Goal: Task Accomplishment & Management: Use online tool/utility

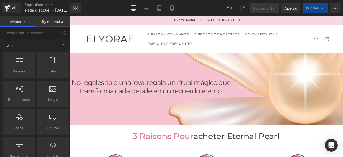
scroll to position [107, 0]
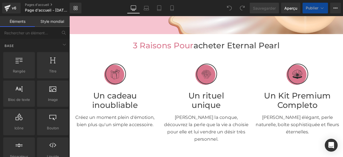
drag, startPoint x: 391, startPoint y: 37, endPoint x: 133, endPoint y: 172, distance: 292.1
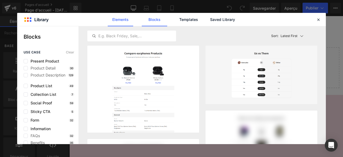
scroll to position [2252, 0]
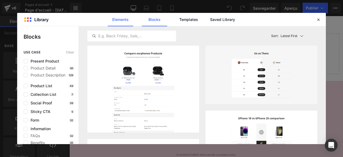
click at [118, 21] on link "Elements" at bounding box center [120, 19] width 25 height 13
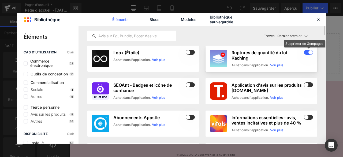
click at [306, 53] on span at bounding box center [308, 52] width 9 height 5
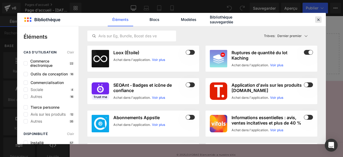
click at [318, 21] on icon at bounding box center [318, 19] width 5 height 5
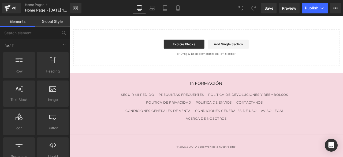
scroll to position [2211, 0]
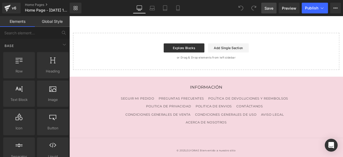
click at [273, 8] on span "Save" at bounding box center [268, 8] width 9 height 6
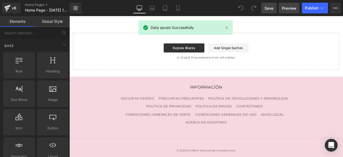
click at [285, 7] on span "Preview" at bounding box center [289, 8] width 14 height 6
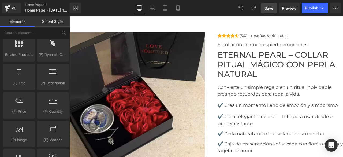
scroll to position [500, 0]
click at [16, 108] on span "(P) Price" at bounding box center [19, 111] width 28 height 6
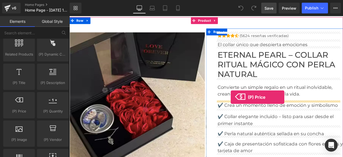
drag, startPoint x: 85, startPoint y: 123, endPoint x: 258, endPoint y: 111, distance: 173.1
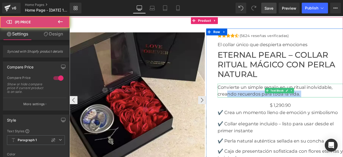
drag, startPoint x: 258, startPoint y: 111, endPoint x: 220, endPoint y: 107, distance: 38.3
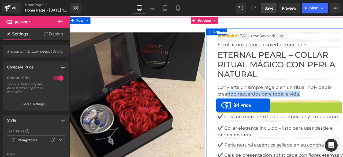
drag, startPoint x: 303, startPoint y: 118, endPoint x: 243, endPoint y: 121, distance: 59.8
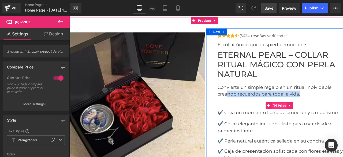
click at [316, 120] on span "(P) Price" at bounding box center [318, 122] width 19 height 8
click at [293, 127] on font "✔️ Crea un momento lleno de emoción y simbolismo" at bounding box center [316, 130] width 142 height 6
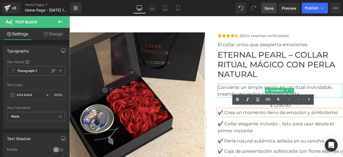
click at [342, 100] on p "Convierte un simple regalo en un ritual inolvidable, creando recuerdos para tod…" at bounding box center [319, 104] width 149 height 16
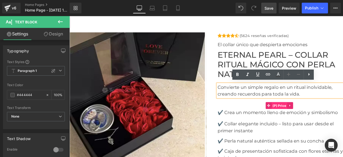
click at [317, 120] on span "(P) Price" at bounding box center [318, 122] width 19 height 8
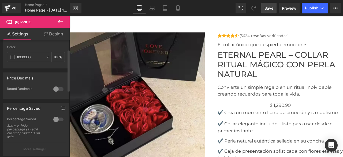
scroll to position [0, 0]
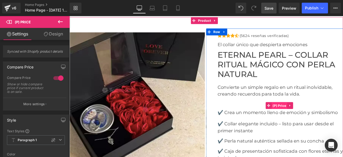
click at [317, 120] on span "(P) Price" at bounding box center [318, 122] width 19 height 8
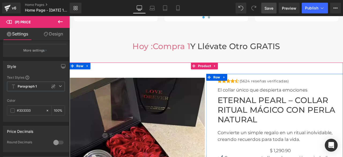
scroll to position [1354, 0]
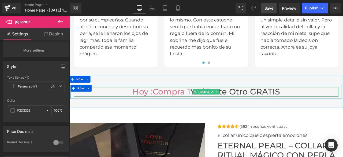
click at [182, 106] on span "compra 1" at bounding box center [190, 106] width 44 height 12
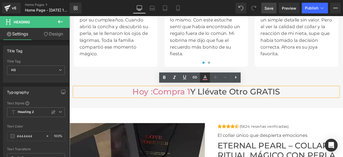
click at [205, 77] on icon at bounding box center [205, 76] width 3 height 3
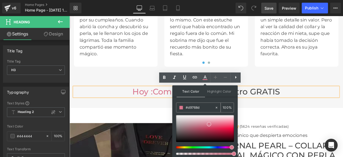
drag, startPoint x: 202, startPoint y: 108, endPoint x: 187, endPoint y: 107, distance: 15.8
click at [187, 107] on input "#d9768d" at bounding box center [200, 107] width 29 height 6
click at [206, 107] on input "#d9768d" at bounding box center [200, 107] width 29 height 6
drag, startPoint x: 206, startPoint y: 107, endPoint x: 190, endPoint y: 107, distance: 16.3
click at [190, 107] on input "#d9768d" at bounding box center [200, 107] width 29 height 6
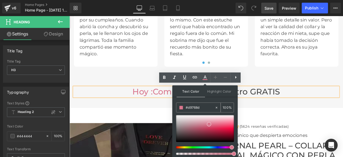
click at [190, 107] on input "#d9768d" at bounding box center [200, 107] width 29 height 6
click at [206, 107] on input "#d9768d" at bounding box center [200, 107] width 29 height 6
drag, startPoint x: 206, startPoint y: 107, endPoint x: 182, endPoint y: 108, distance: 24.9
click at [182, 108] on div "#d9768d" at bounding box center [195, 107] width 38 height 9
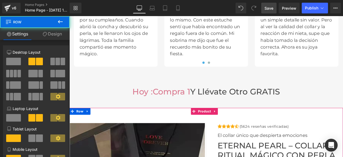
scroll to position [1461, 0]
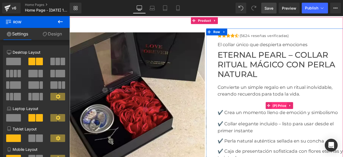
click at [318, 121] on span "(P) Price" at bounding box center [318, 122] width 19 height 8
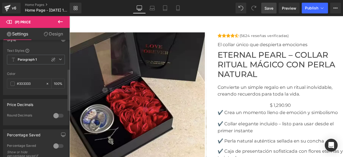
scroll to position [107, 0]
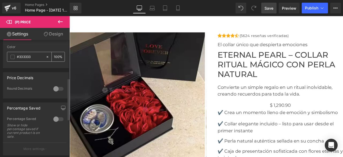
click at [47, 56] on icon at bounding box center [48, 57] width 2 height 2
drag, startPoint x: 37, startPoint y: 56, endPoint x: 14, endPoint y: 56, distance: 22.2
click at [14, 56] on div "#333333" at bounding box center [26, 56] width 38 height 9
type input "none"
paste input "#d9768d"
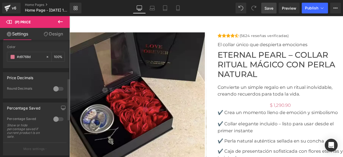
scroll to position [161, 0]
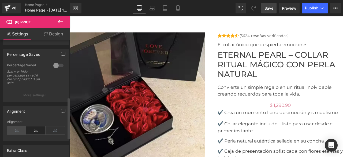
type input "#d9768d"
click at [17, 127] on icon at bounding box center [16, 130] width 19 height 8
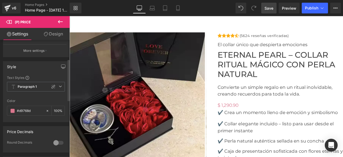
scroll to position [0, 0]
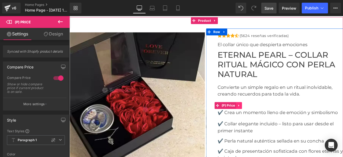
click at [269, 121] on icon at bounding box center [271, 122] width 4 height 4
click at [280, 121] on icon at bounding box center [280, 122] width 1 height 2
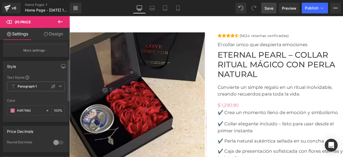
scroll to position [80, 0]
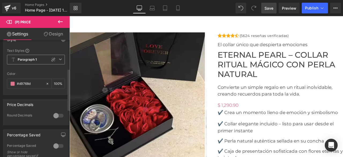
click at [60, 58] on span "Paragraph 1" at bounding box center [36, 60] width 58 height 10
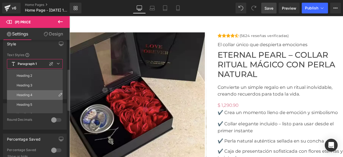
scroll to position [0, 0]
click at [26, 91] on div "Heading 1" at bounding box center [24, 93] width 15 height 4
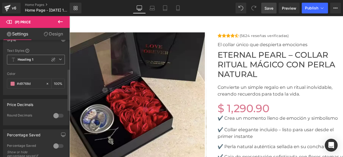
click at [36, 59] on span "Heading 1" at bounding box center [36, 60] width 58 height 10
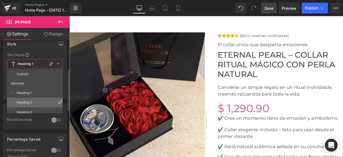
click at [28, 100] on div "Heading 2" at bounding box center [25, 102] width 16 height 4
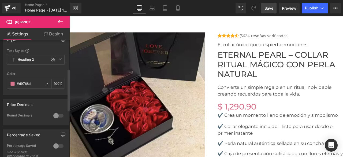
click at [39, 58] on span "Heading 2" at bounding box center [36, 60] width 58 height 10
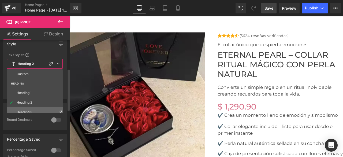
click at [29, 107] on li "Heading 3" at bounding box center [36, 112] width 58 height 10
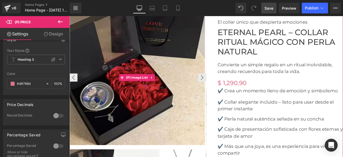
scroll to position [1514, 0]
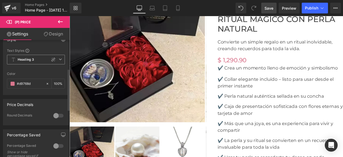
click at [33, 59] on b "Heading 3" at bounding box center [26, 59] width 16 height 5
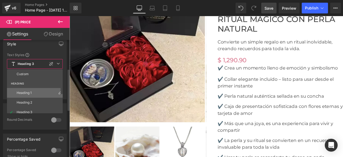
scroll to position [27, 0]
click at [27, 93] on div "Heading 4" at bounding box center [25, 95] width 16 height 4
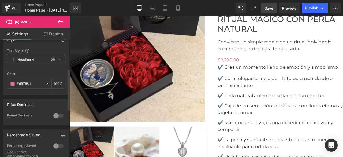
click at [28, 59] on b "Heading 4" at bounding box center [26, 59] width 16 height 5
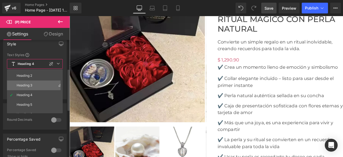
click at [29, 83] on div "Heading 3" at bounding box center [25, 85] width 16 height 4
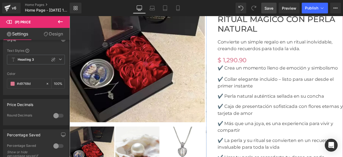
scroll to position [1488, 0]
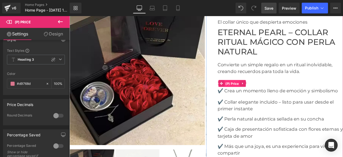
click at [256, 94] on span "(P) Price" at bounding box center [262, 96] width 19 height 8
click at [285, 95] on div "$ 0 $ 1,290.90" at bounding box center [319, 95] width 149 height 9
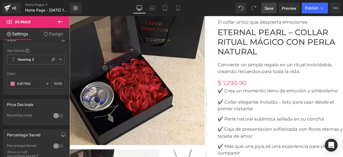
click at [268, 7] on span "Save" at bounding box center [268, 8] width 9 height 6
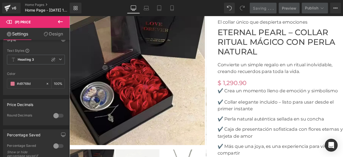
scroll to position [1514, 0]
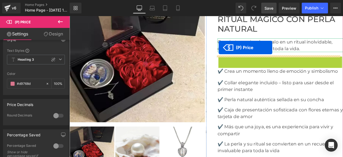
drag, startPoint x: 246, startPoint y: 68, endPoint x: 246, endPoint y: 53, distance: 14.7
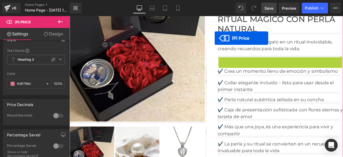
drag, startPoint x: 246, startPoint y: 66, endPoint x: 241, endPoint y: 42, distance: 24.6
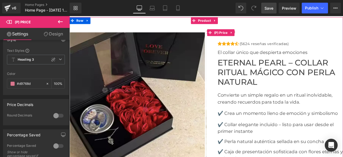
scroll to position [1434, 0]
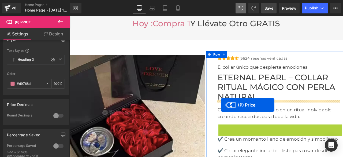
drag, startPoint x: 246, startPoint y: 148, endPoint x: 249, endPoint y: 121, distance: 27.5
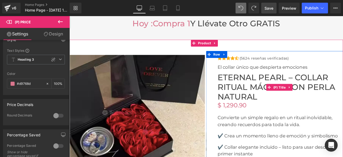
click at [293, 111] on span "Eternal Pearl – Collar Ritual Mágico con Perla Natural" at bounding box center [319, 100] width 149 height 34
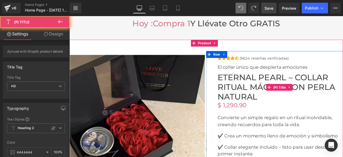
click at [287, 109] on span "Eternal Pearl – Collar Ritual Mágico con Perla Natural" at bounding box center [319, 100] width 149 height 34
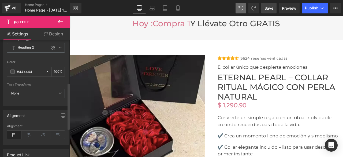
scroll to position [107, 0]
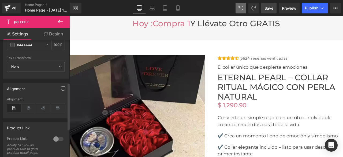
click at [36, 68] on span "None" at bounding box center [36, 66] width 58 height 9
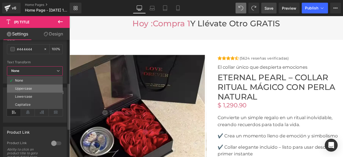
click at [28, 86] on div "Uppercase" at bounding box center [23, 88] width 17 height 4
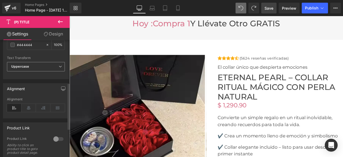
click at [29, 66] on span "Uppercase" at bounding box center [36, 66] width 58 height 9
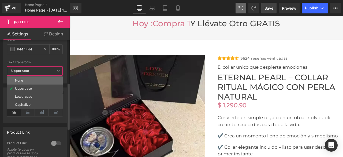
click at [26, 76] on li "None" at bounding box center [35, 80] width 56 height 8
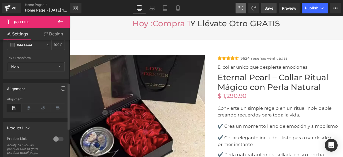
click at [27, 65] on span "None" at bounding box center [36, 66] width 58 height 9
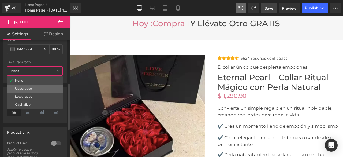
click at [24, 85] on li "Uppercase" at bounding box center [35, 88] width 56 height 8
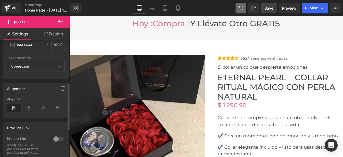
click at [26, 67] on b "Uppercase" at bounding box center [20, 66] width 18 height 4
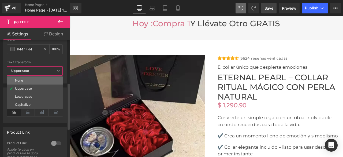
click at [26, 76] on li "None" at bounding box center [35, 80] width 56 height 8
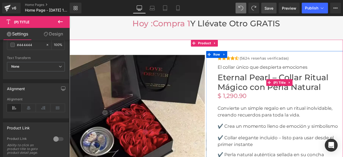
click at [262, 94] on span "Eternal Pearl – Collar Ritual Mágico con Perla Natural" at bounding box center [319, 94] width 149 height 23
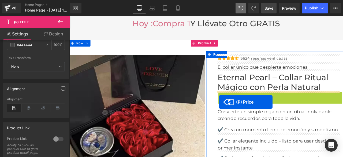
drag, startPoint x: 246, startPoint y: 110, endPoint x: 246, endPoint y: 118, distance: 7.5
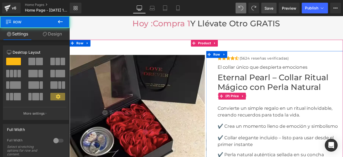
click at [318, 108] on div "$ 0 $ 1,290.90" at bounding box center [319, 110] width 149 height 9
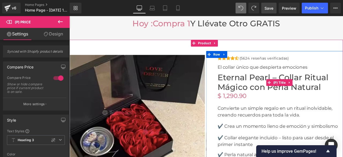
scroll to position [1488, 0]
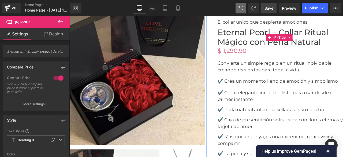
click at [342, 46] on span "Eternal Pearl – Collar Ritual Mágico con Perla Natural" at bounding box center [319, 41] width 149 height 23
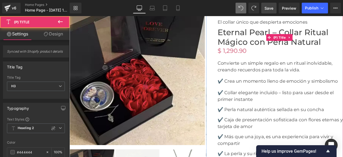
click at [342, 44] on span "Eternal Pearl – Collar Ritual Mágico con Perla Natural" at bounding box center [319, 41] width 149 height 23
click at [342, 45] on span "Eternal Pearl – Collar Ritual Mágico con Perla Natural" at bounding box center [319, 41] width 149 height 23
click at [258, 40] on span "Eternal Pearl – Collar Ritual Mágico con Perla Natural" at bounding box center [319, 41] width 149 height 23
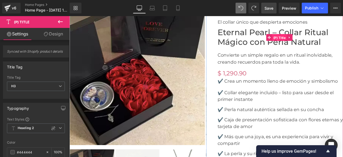
click at [313, 39] on span "(P) Title" at bounding box center [317, 41] width 17 height 8
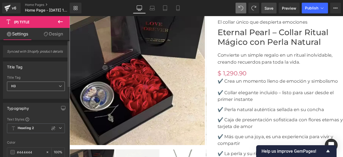
scroll to position [27, 0]
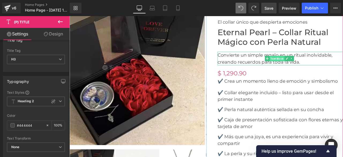
click at [312, 64] on span "Text Block" at bounding box center [315, 66] width 18 height 6
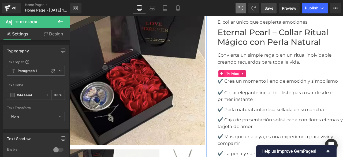
click at [259, 82] on span "(P) Price" at bounding box center [262, 84] width 19 height 8
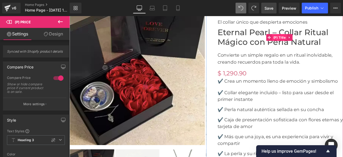
click at [315, 40] on span "(P) Title" at bounding box center [317, 41] width 17 height 8
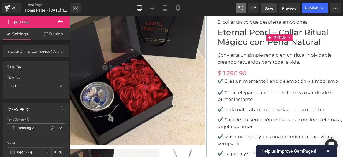
click at [260, 44] on span "Eternal Pearl – Collar Ritual Mágico con Perla Natural" at bounding box center [319, 41] width 149 height 23
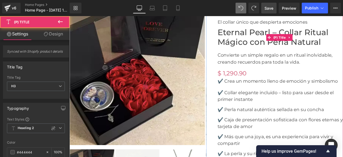
click at [342, 45] on span "Eternal Pearl – Collar Ritual Mágico con Perla Natural" at bounding box center [319, 41] width 149 height 23
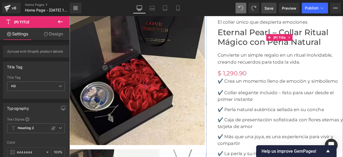
click at [342, 37] on span "Eternal Pearl – Collar Ritual Mágico con Perla Natural" at bounding box center [319, 41] width 149 height 23
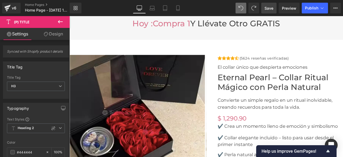
scroll to position [1407, 0]
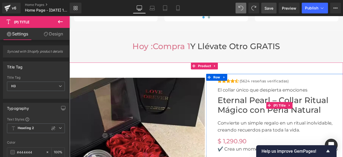
click at [254, 120] on span "Eternal Pearl – Collar Ritual Mágico con Perla Natural" at bounding box center [319, 121] width 149 height 23
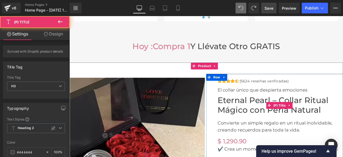
click at [69, 16] on div at bounding box center [69, 16] width 0 height 0
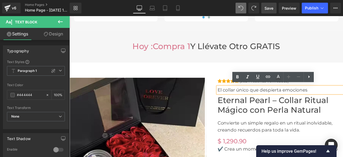
click at [256, 100] on p "El collar único que despierta emociones" at bounding box center [319, 103] width 149 height 8
click at [255, 114] on span "Eternal Pearl – Collar Ritual Mágico con Perla Natural" at bounding box center [319, 121] width 149 height 23
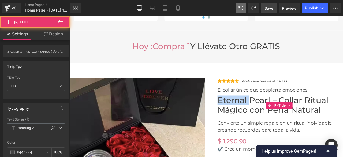
click at [255, 114] on span "Eternal Pearl – Collar Ritual Mágico con Perla Natural" at bounding box center [319, 121] width 149 height 23
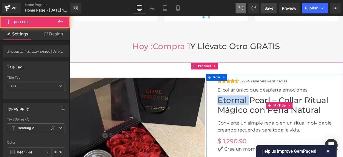
click at [255, 114] on span "Eternal Pearl – Collar Ritual Mágico con Perla Natural" at bounding box center [319, 121] width 149 height 23
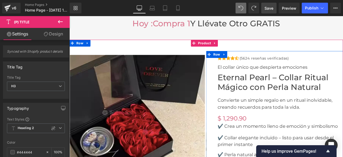
scroll to position [1461, 0]
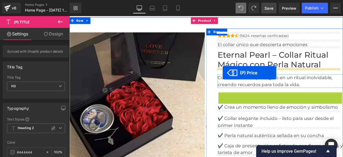
drag, startPoint x: 246, startPoint y: 109, endPoint x: 251, endPoint y: 83, distance: 26.7
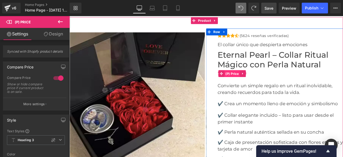
click at [261, 83] on span "(P) Price" at bounding box center [262, 84] width 19 height 8
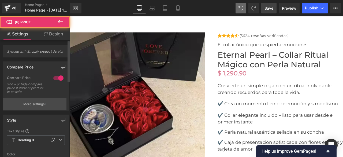
scroll to position [54, 0]
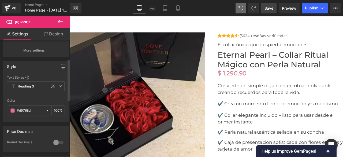
click at [59, 87] on span "Heading 3" at bounding box center [36, 86] width 58 height 10
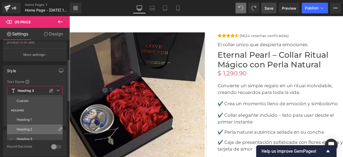
click at [33, 126] on li "Heading 2" at bounding box center [36, 129] width 58 height 10
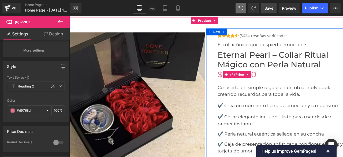
click at [245, 84] on span "$ 1,290.90" at bounding box center [268, 86] width 46 height 12
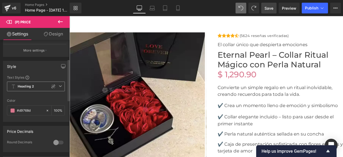
click at [59, 85] on icon at bounding box center [60, 85] width 3 height 3
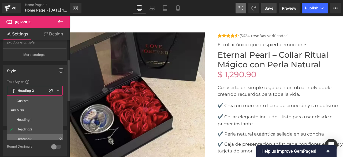
click at [34, 134] on li "Heading 3" at bounding box center [36, 139] width 58 height 10
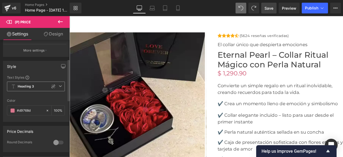
click at [28, 85] on b "Heading 3" at bounding box center [26, 86] width 16 height 5
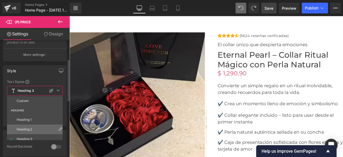
click at [31, 127] on div "Heading 2" at bounding box center [25, 129] width 16 height 4
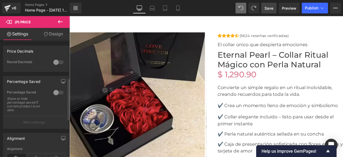
scroll to position [107, 0]
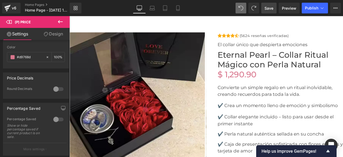
click at [55, 35] on link "Design" at bounding box center [53, 34] width 35 height 12
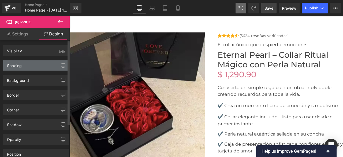
click at [17, 67] on div "Spacing" at bounding box center [14, 63] width 15 height 7
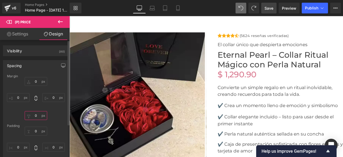
click at [36, 116] on input "0" at bounding box center [36, 115] width 22 height 9
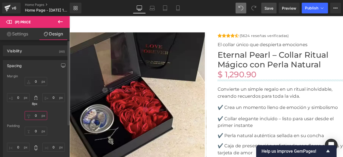
click at [36, 117] on input "0" at bounding box center [36, 115] width 22 height 9
click at [37, 116] on input "0" at bounding box center [36, 115] width 22 height 9
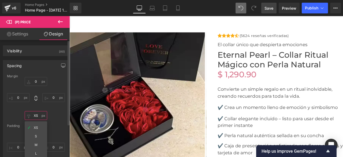
type input "X"
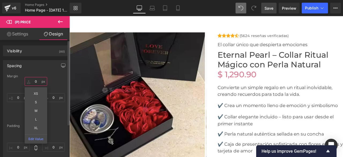
click at [36, 81] on input "0" at bounding box center [36, 81] width 22 height 9
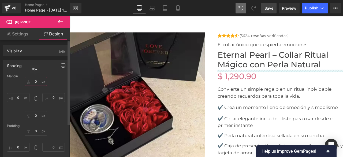
click at [37, 83] on input "0" at bounding box center [36, 81] width 22 height 9
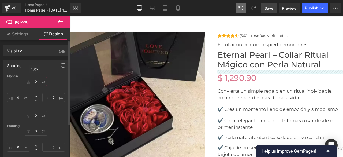
click at [36, 81] on input "0" at bounding box center [36, 81] width 22 height 9
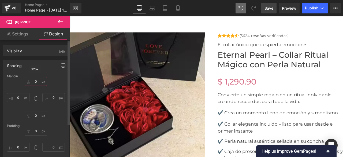
click at [35, 81] on input "0" at bounding box center [36, 81] width 22 height 9
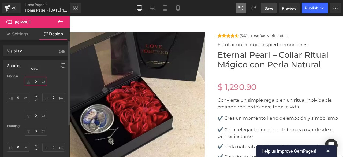
click at [35, 80] on input "0" at bounding box center [36, 81] width 22 height 9
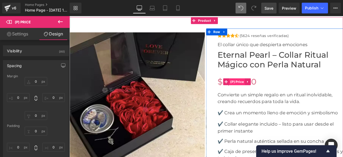
click at [265, 93] on span "(P) Price" at bounding box center [268, 94] width 19 height 8
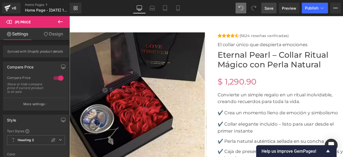
click at [54, 32] on link "Design" at bounding box center [53, 34] width 35 height 12
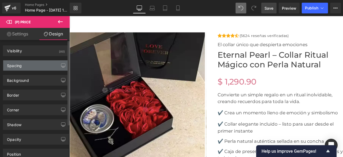
click at [22, 66] on div "Spacing" at bounding box center [35, 65] width 65 height 10
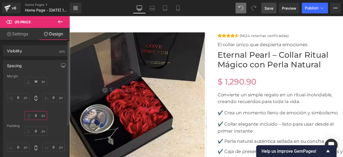
click at [36, 115] on input "0" at bounding box center [36, 115] width 22 height 9
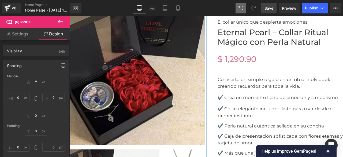
scroll to position [1461, 0]
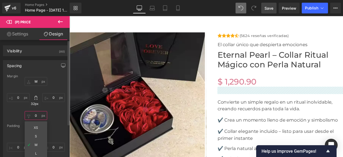
click at [35, 116] on input "0" at bounding box center [36, 115] width 22 height 9
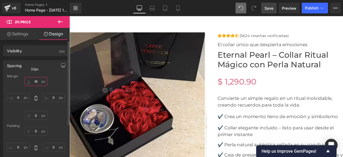
click at [34, 80] on input "M" at bounding box center [36, 81] width 22 height 9
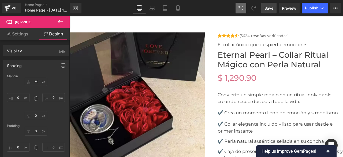
drag, startPoint x: 270, startPoint y: 8, endPoint x: 216, endPoint y: 68, distance: 81.5
click at [270, 8] on span "Save" at bounding box center [268, 8] width 9 height 6
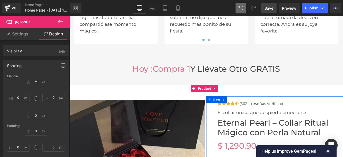
scroll to position [1434, 0]
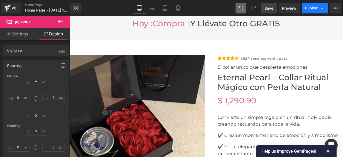
click at [308, 8] on span "Publish" at bounding box center [311, 8] width 13 height 4
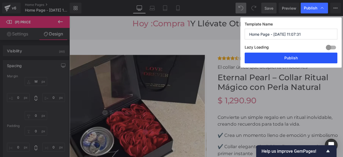
click at [283, 58] on button "Publish" at bounding box center [290, 57] width 93 height 11
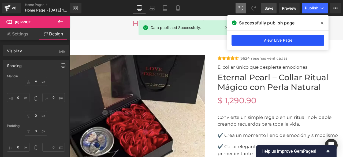
click at [280, 43] on link "View Live Page" at bounding box center [277, 40] width 93 height 11
